Goal: Find specific page/section

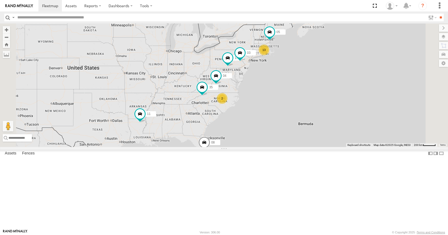
drag, startPoint x: 341, startPoint y: 98, endPoint x: 321, endPoint y: 110, distance: 23.4
click at [321, 110] on div "13 35 14 08 05 04 11 2 03" at bounding box center [224, 84] width 448 height 123
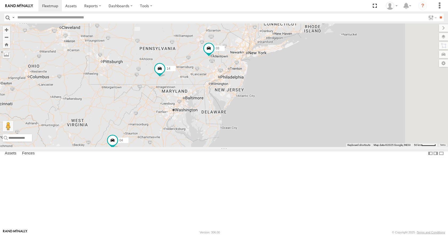
drag, startPoint x: 283, startPoint y: 111, endPoint x: 278, endPoint y: 126, distance: 15.5
click at [278, 126] on div "35 14 08 05 04 11 03 13 2" at bounding box center [224, 84] width 448 height 123
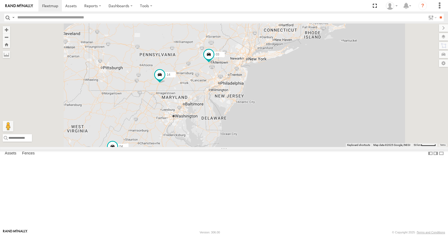
drag, startPoint x: 269, startPoint y: 128, endPoint x: 269, endPoint y: 136, distance: 8.5
click at [269, 136] on div "35 14 08 05 04 11 03 13" at bounding box center [224, 84] width 448 height 123
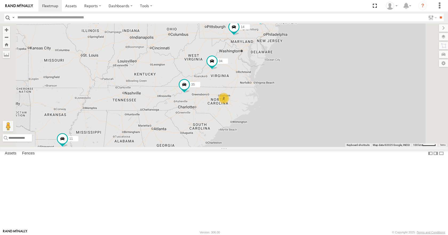
drag, startPoint x: 306, startPoint y: 101, endPoint x: 284, endPoint y: 147, distance: 50.3
click at [284, 147] on div "35 14 08 05 04 11 03 13 2" at bounding box center [224, 84] width 448 height 123
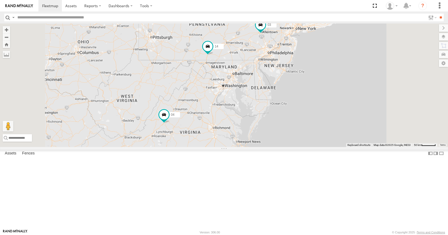
drag, startPoint x: 276, startPoint y: 147, endPoint x: 269, endPoint y: 159, distance: 14.3
click at [269, 147] on div "35 14 08 05 04 11 03 13 2" at bounding box center [224, 84] width 448 height 123
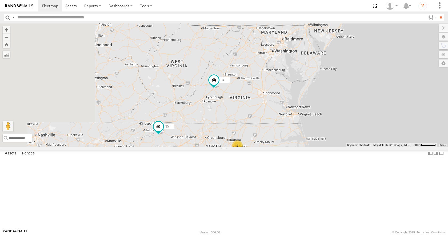
drag, startPoint x: 252, startPoint y: 173, endPoint x: 301, endPoint y: 132, distance: 64.0
click at [316, 118] on div "35 14 08 05 04 11 03 13 2" at bounding box center [224, 84] width 448 height 123
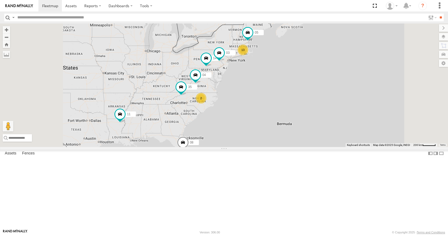
drag, startPoint x: 203, startPoint y: 140, endPoint x: 228, endPoint y: 111, distance: 38.4
click at [228, 111] on div "35 14 05 04 11 03 08 13 2" at bounding box center [224, 84] width 448 height 123
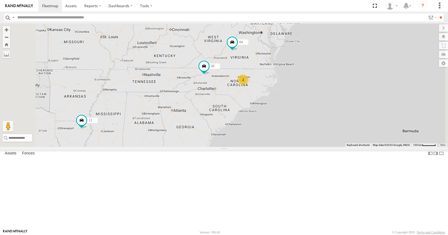
drag, startPoint x: 224, startPoint y: 140, endPoint x: 232, endPoint y: 122, distance: 20.6
click at [232, 122] on div "35 14 05 04 11 03 08 13 2" at bounding box center [224, 84] width 448 height 123
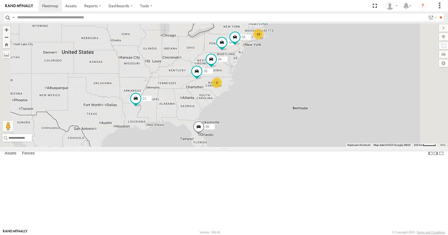
drag, startPoint x: 226, startPoint y: 119, endPoint x: 242, endPoint y: 120, distance: 16.0
click at [242, 120] on div "35 14 05 04 11 03 08 13 2" at bounding box center [224, 84] width 448 height 123
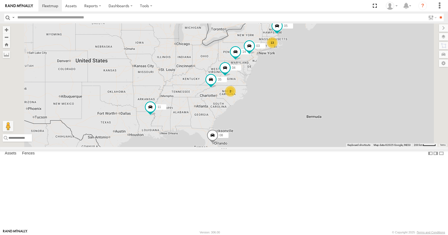
drag, startPoint x: 278, startPoint y: 106, endPoint x: 267, endPoint y: 111, distance: 12.2
click at [267, 111] on div "13 35 14 08 05 04 11 2 03" at bounding box center [224, 84] width 448 height 123
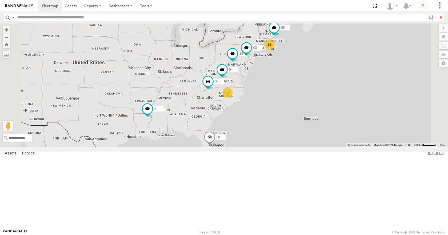
drag, startPoint x: 271, startPoint y: 97, endPoint x: 268, endPoint y: 99, distance: 3.3
click at [268, 99] on div "13 35 14 08 05 04 11 2 03" at bounding box center [224, 84] width 448 height 123
